Goal: Find specific page/section: Find specific page/section

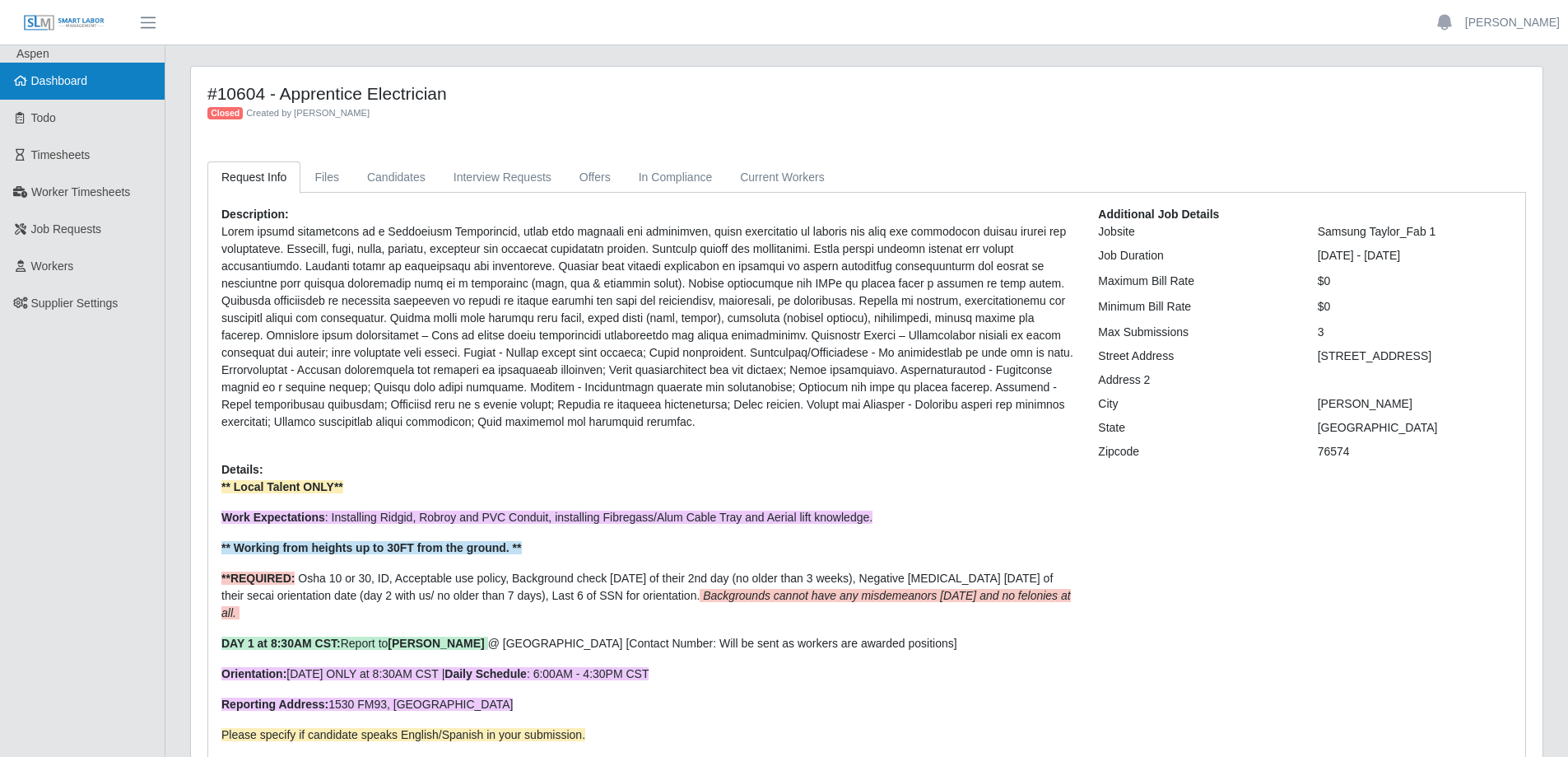
click at [87, 93] on link "Dashboard" at bounding box center [82, 82] width 165 height 37
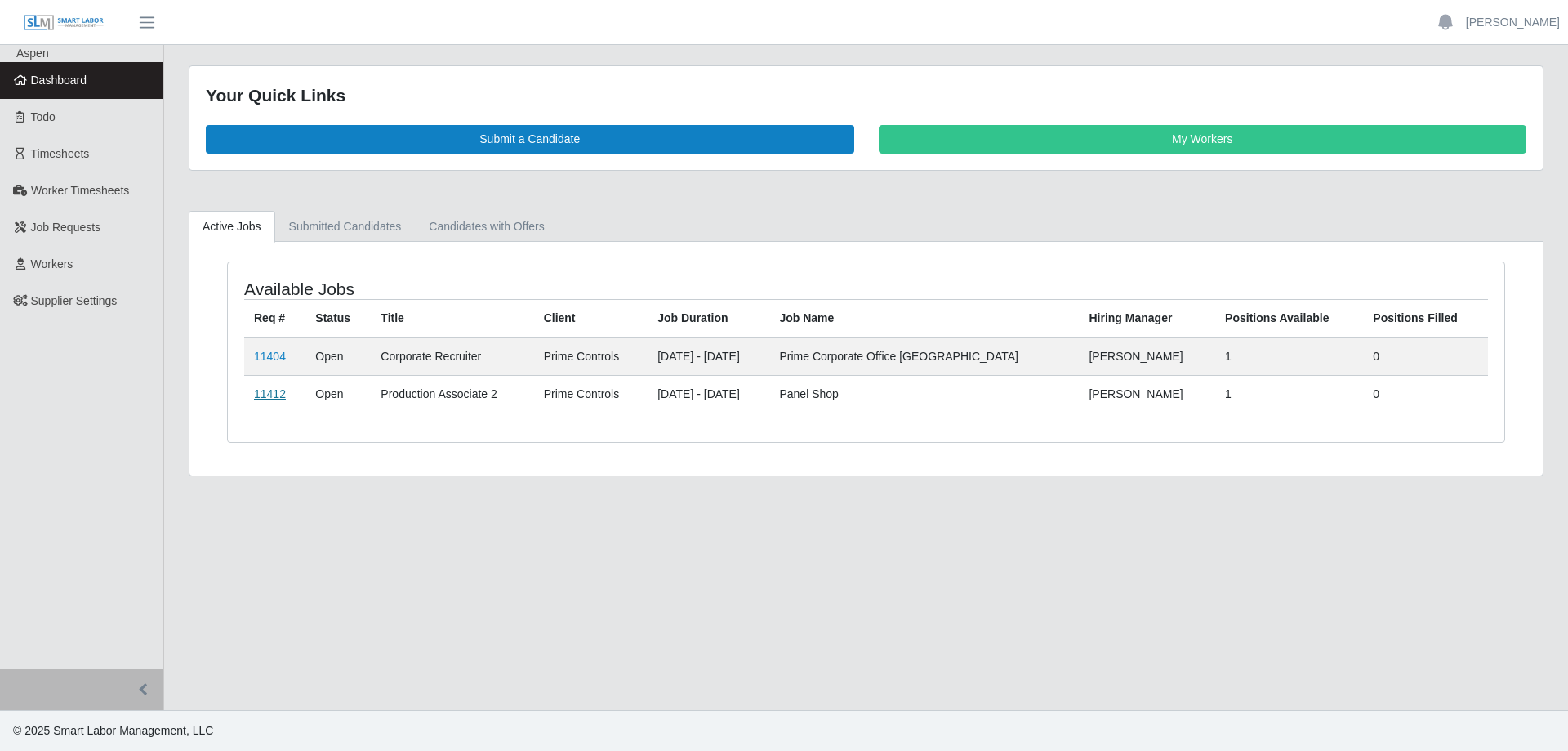
click at [276, 397] on link "11412" at bounding box center [270, 394] width 32 height 13
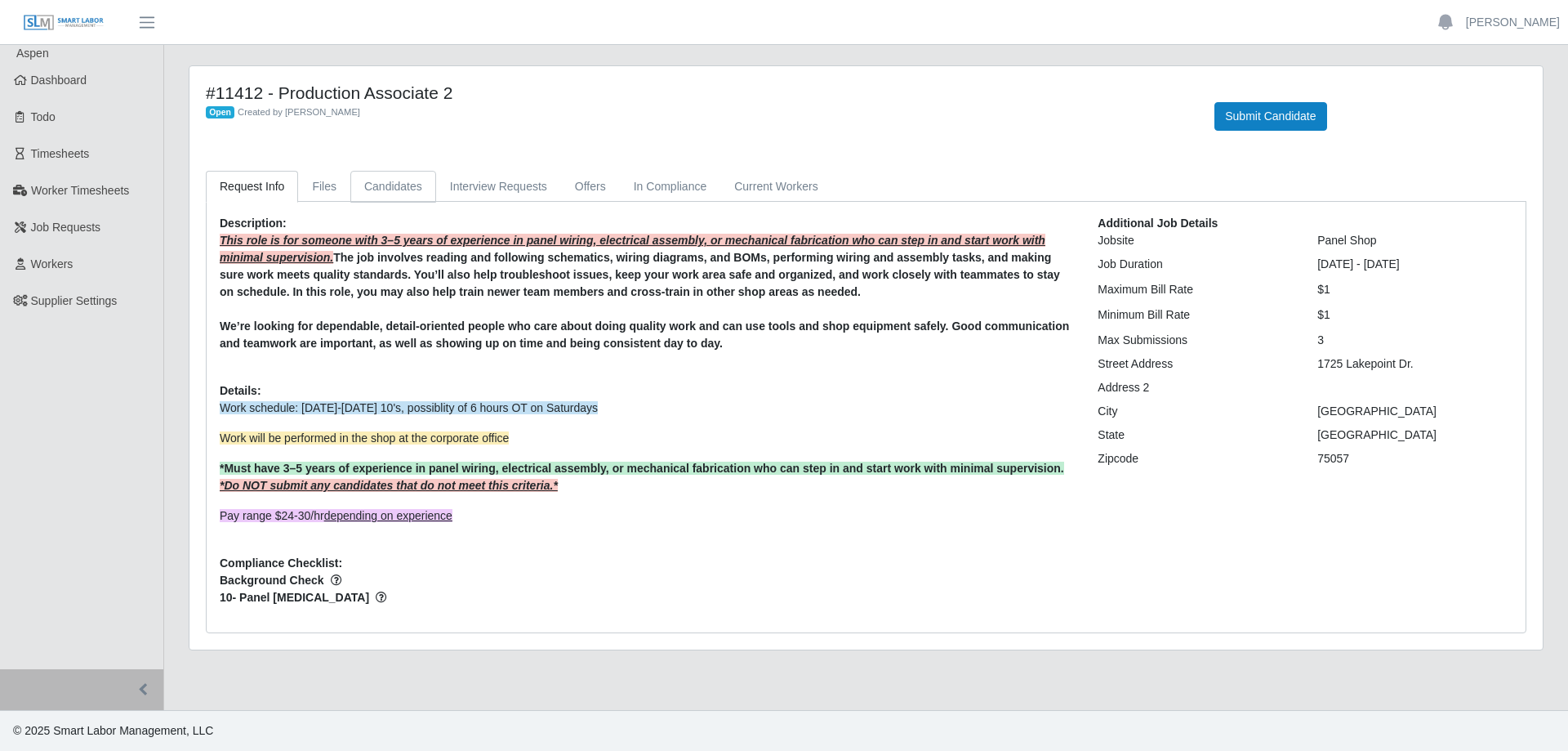
click at [391, 182] on link "Candidates" at bounding box center [393, 187] width 86 height 32
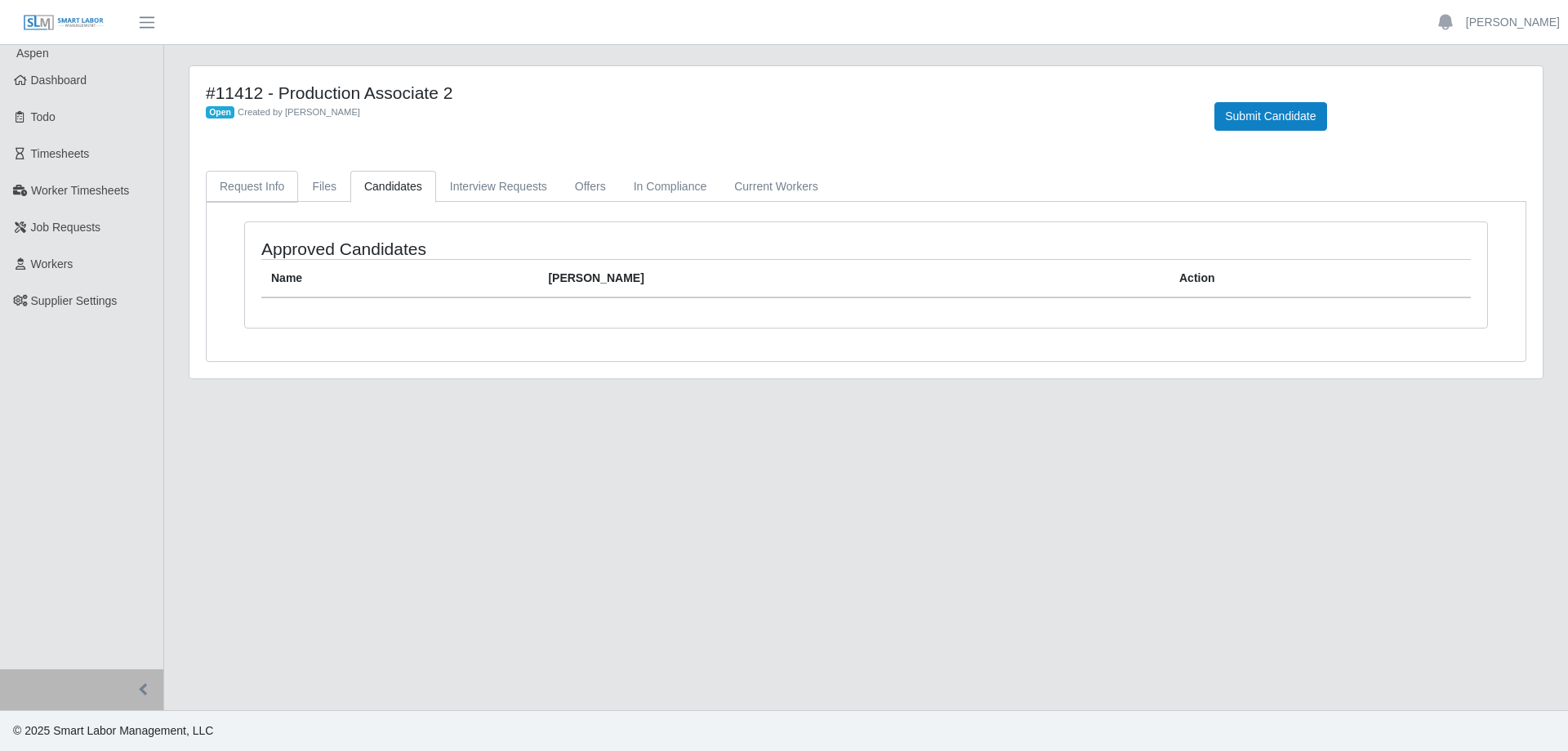
click at [263, 188] on link "Request Info" at bounding box center [252, 187] width 93 height 32
